Goal: Use online tool/utility: Utilize a website feature to perform a specific function

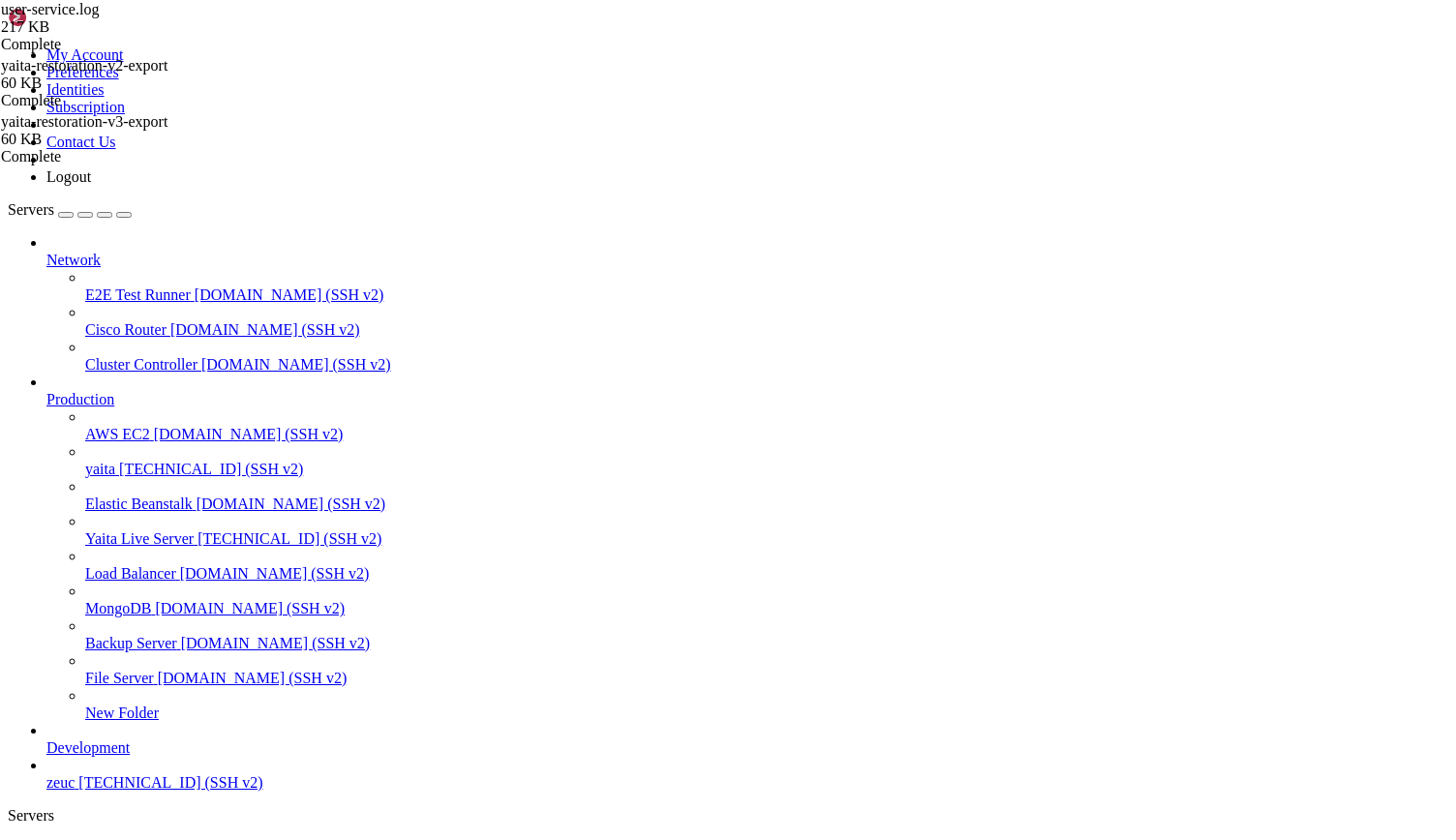
scroll to position [9, 2]
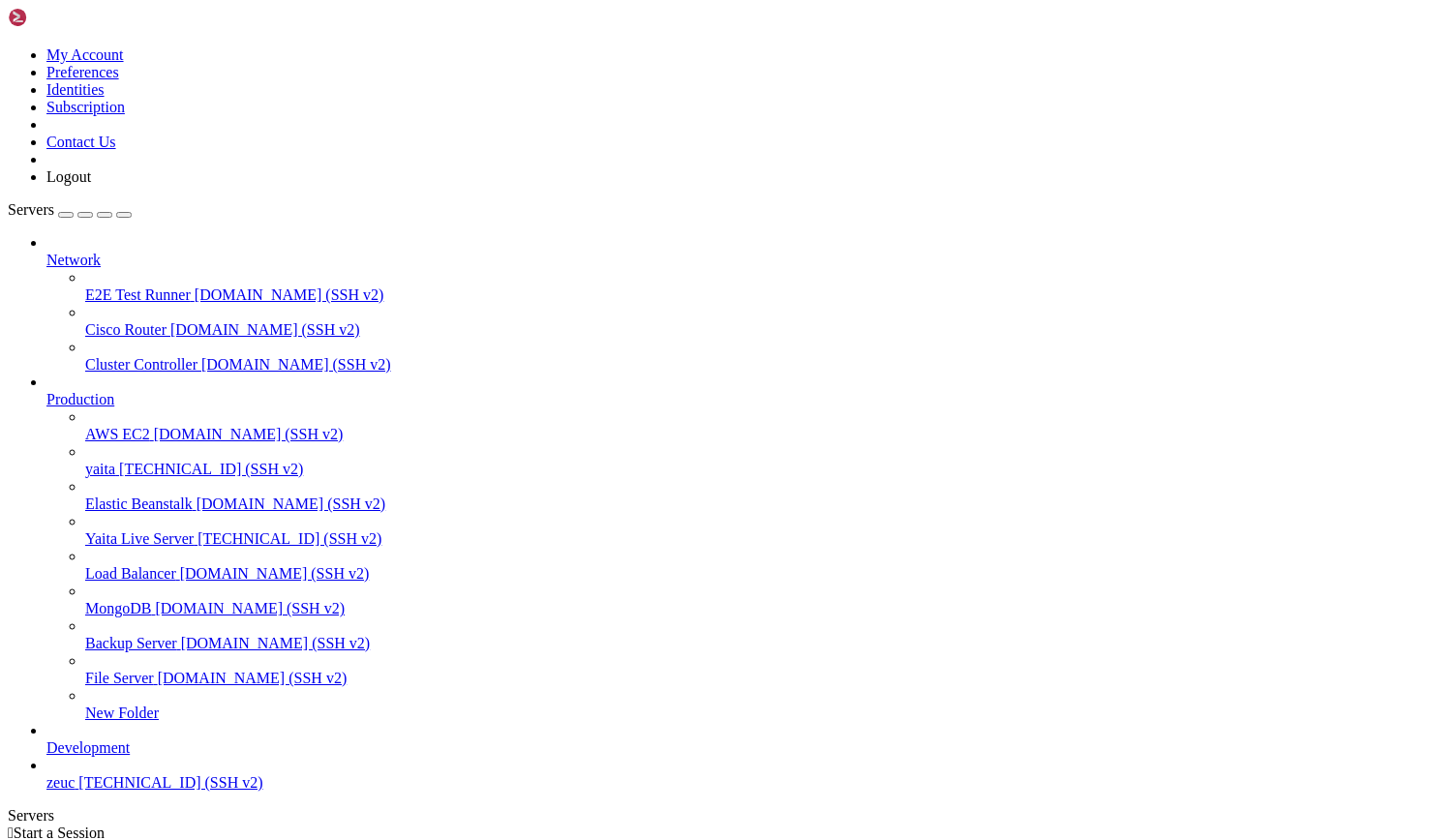
click at [134, 460] on span "[TECHNICAL_ID] (SSH v2)" at bounding box center [211, 468] width 183 height 17
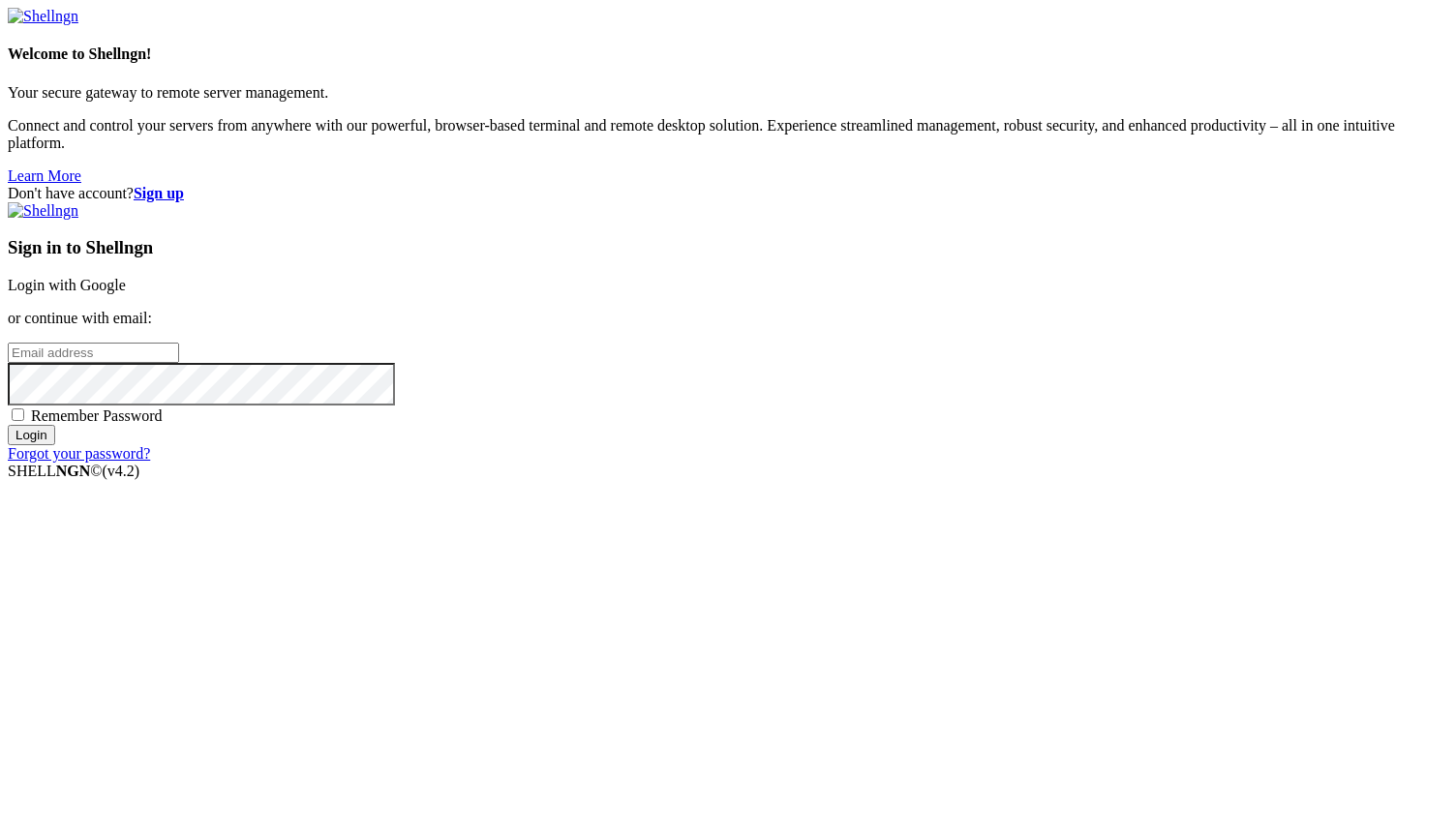
click at [126, 293] on link "Login with Google" at bounding box center [67, 285] width 118 height 17
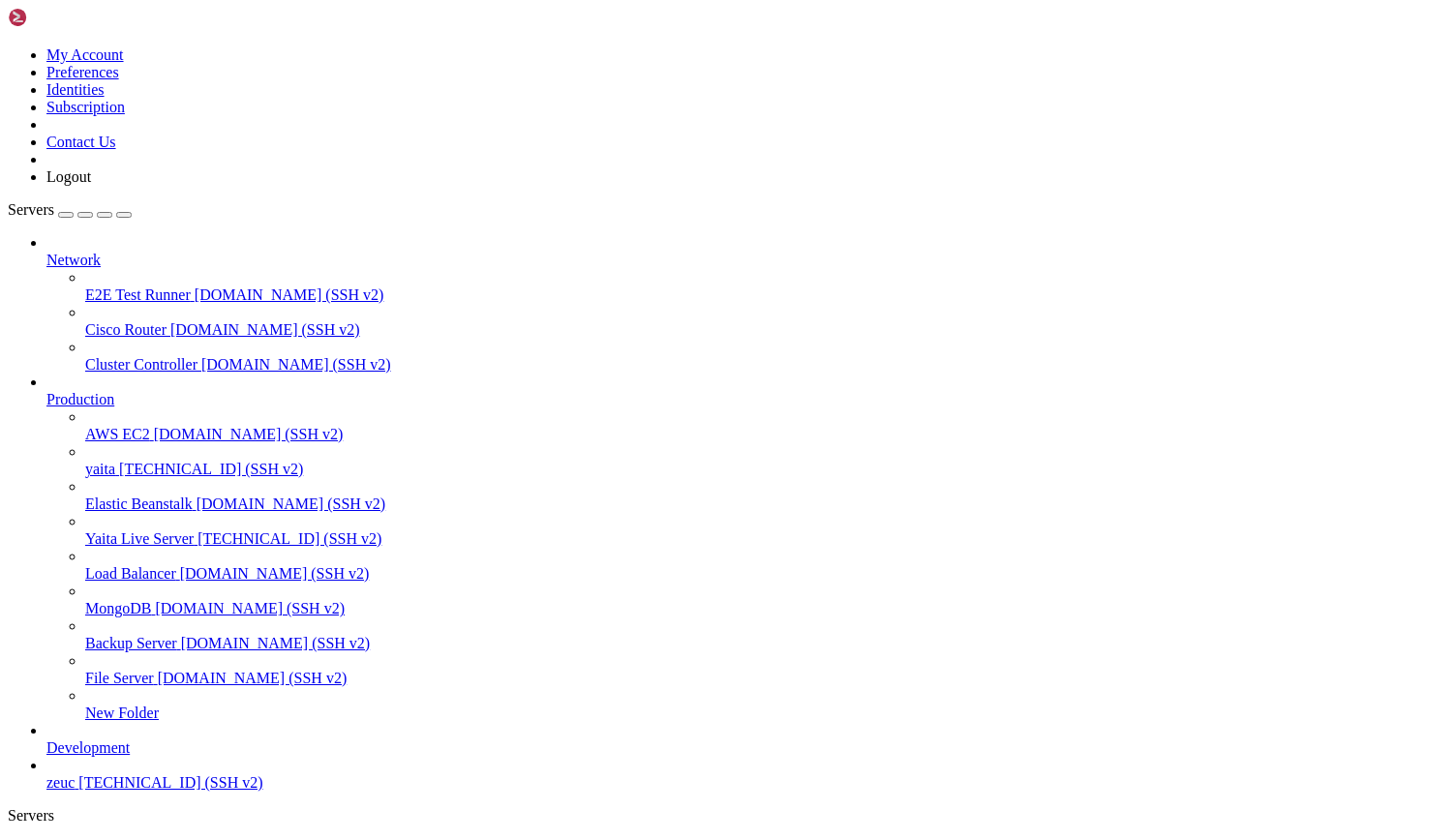
drag, startPoint x: 16, startPoint y: 1493, endPoint x: 779, endPoint y: 1889, distance: 859.6
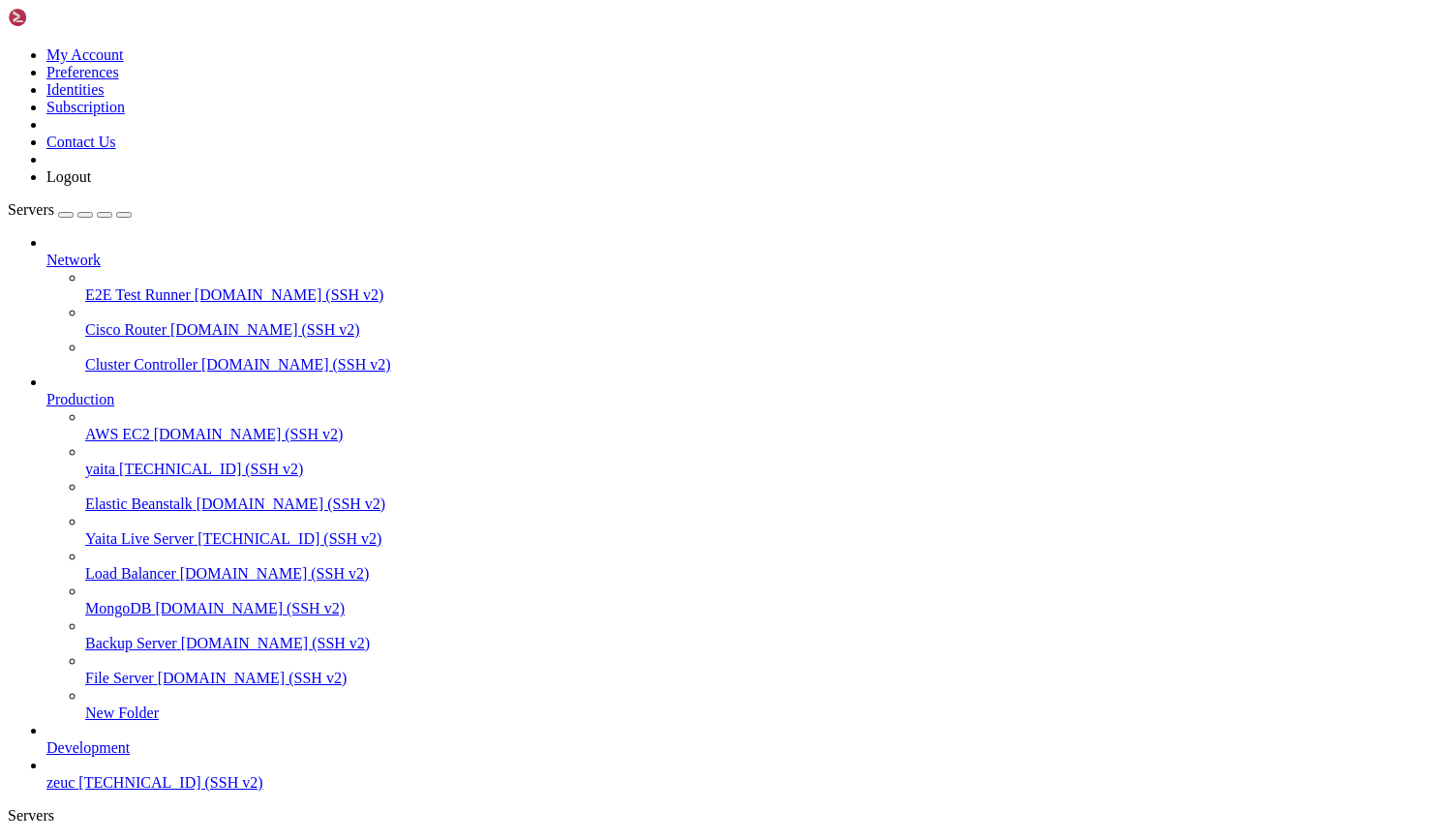
copy div "[DATE] 11:02:35 ip-172-31-91-17 yaita-user-service[76585]: [DATE] 11:02:35.451 …"
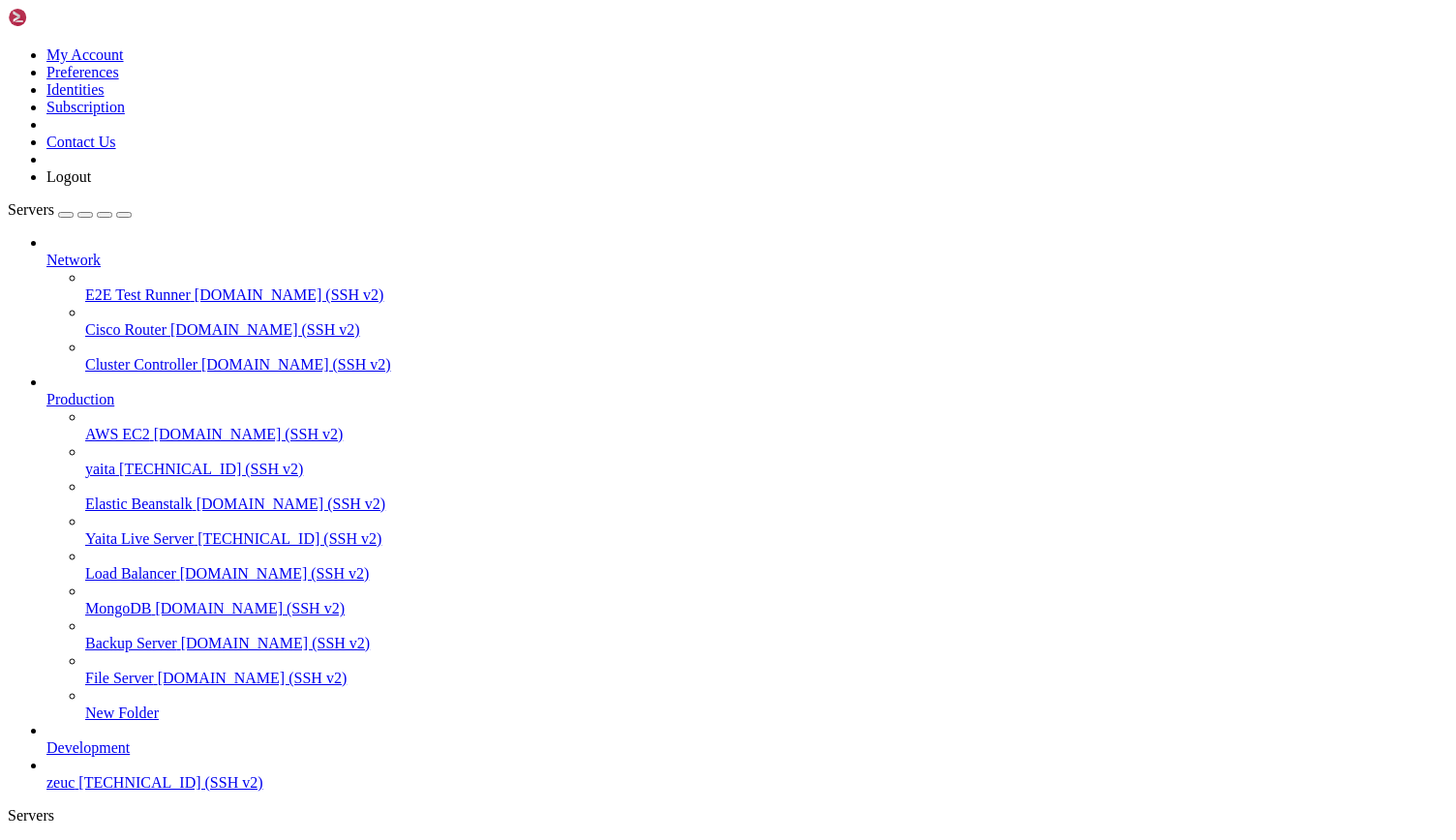
scroll to position [1070, 0]
drag, startPoint x: 733, startPoint y: 2019, endPoint x: 483, endPoint y: 1890, distance: 281.3
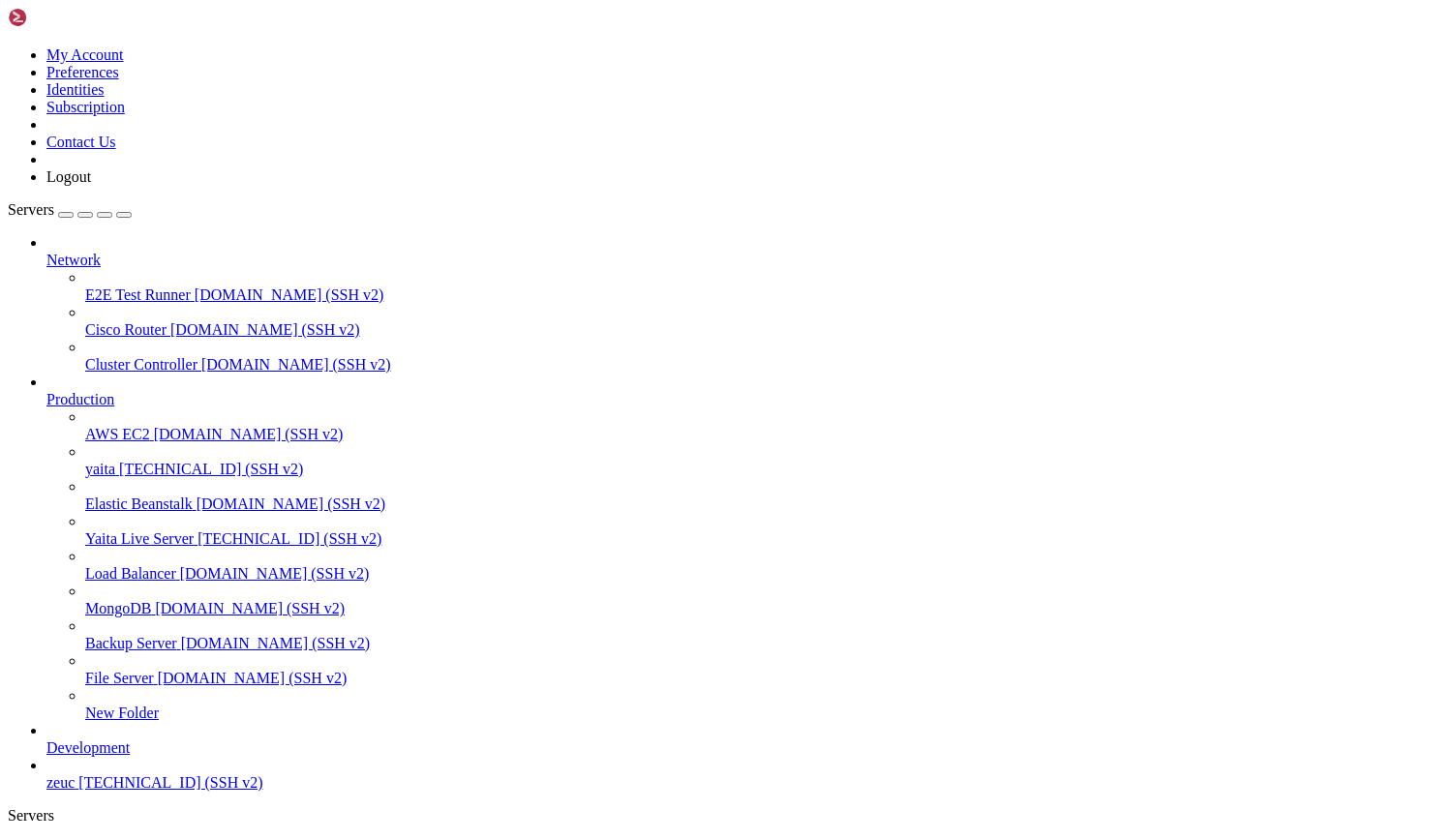
scroll to position [10875, 0]
